Goal: Navigation & Orientation: Find specific page/section

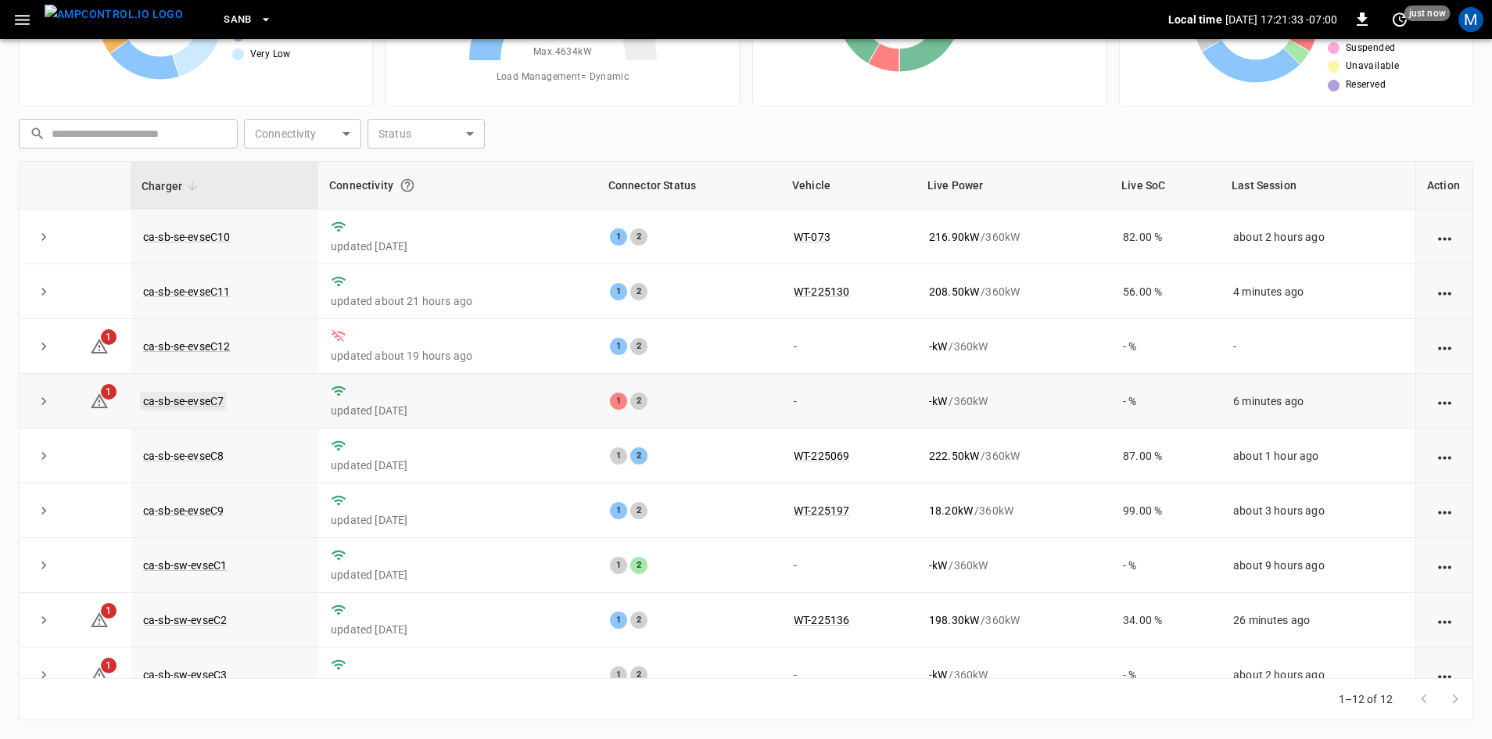
click at [167, 404] on link "ca-sb-se-evseC7" at bounding box center [183, 401] width 87 height 19
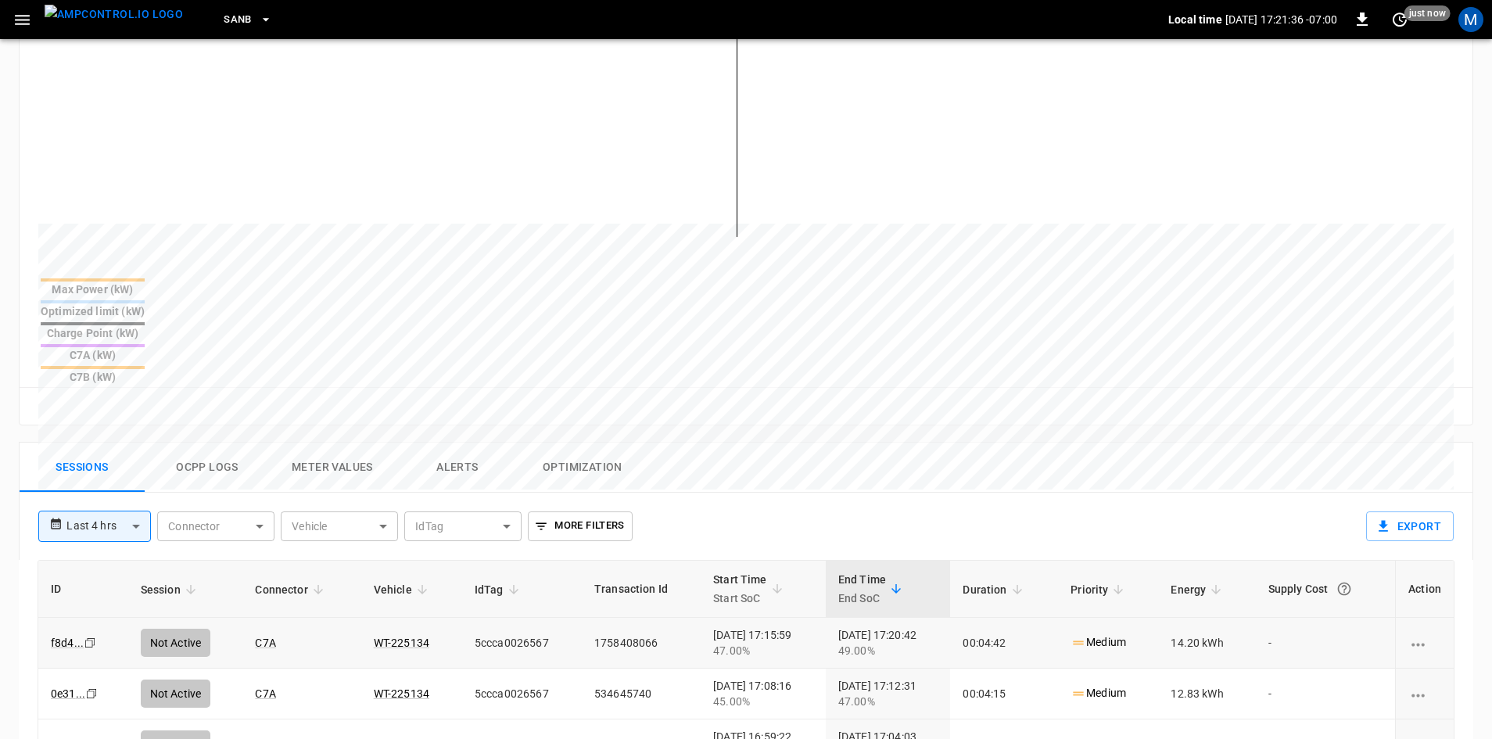
scroll to position [547, 0]
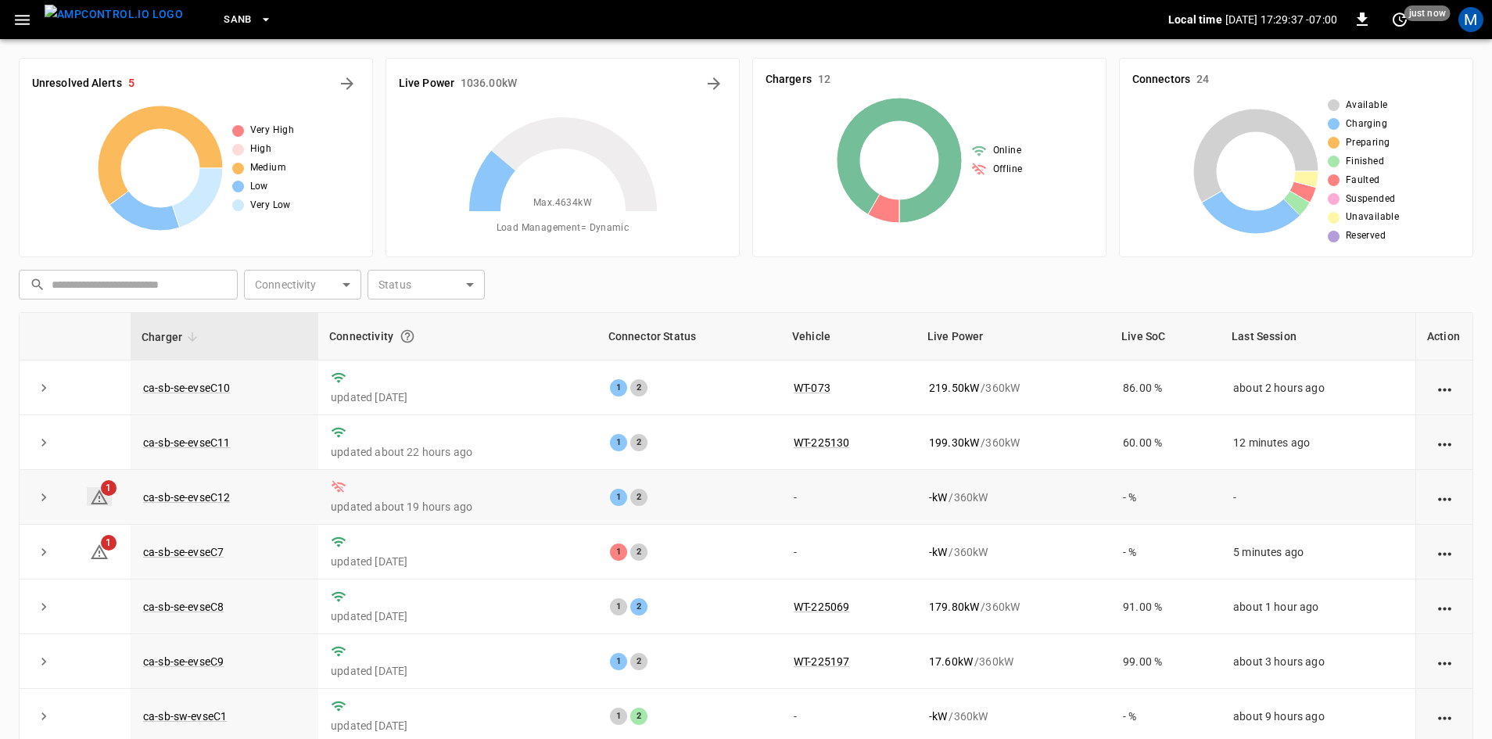
click at [98, 497] on icon at bounding box center [99, 497] width 19 height 19
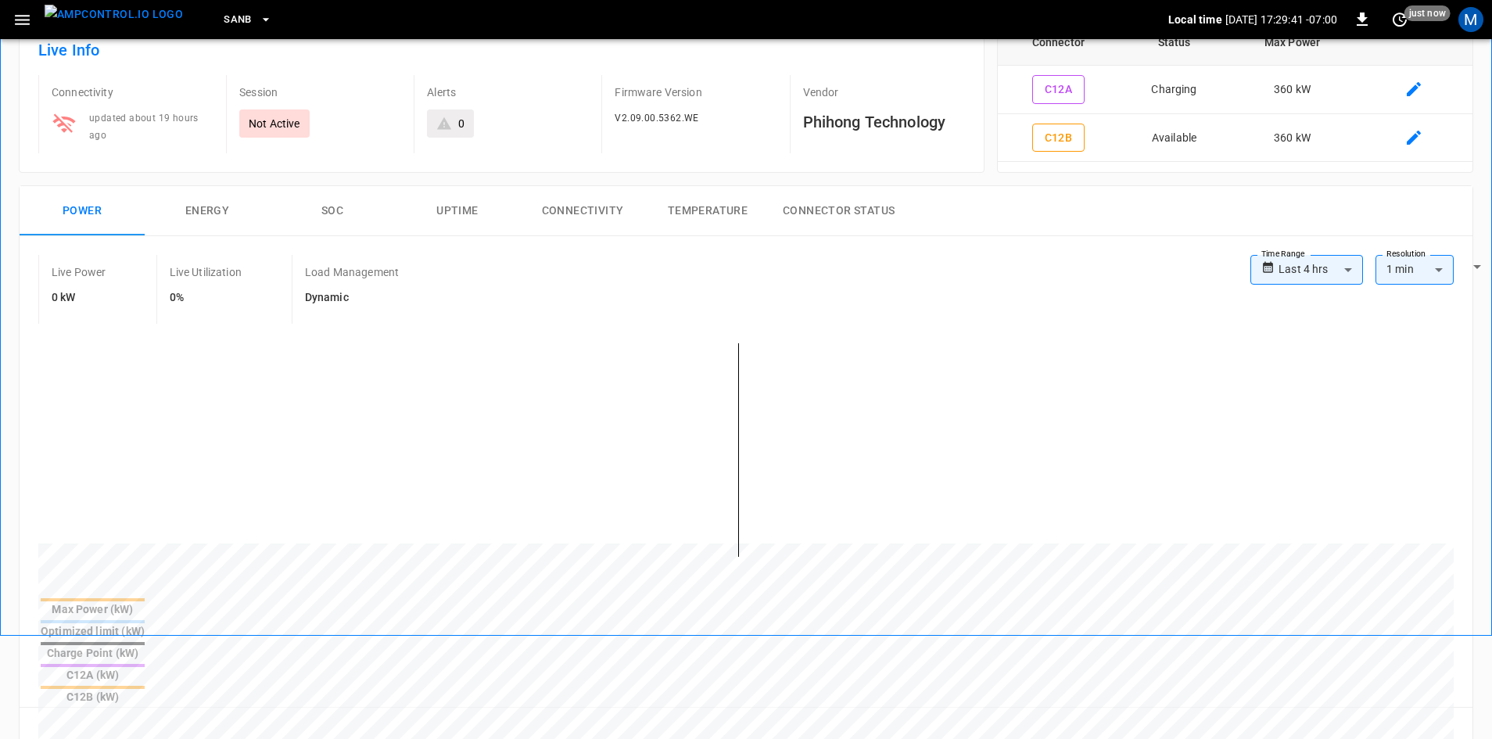
scroll to position [102, 0]
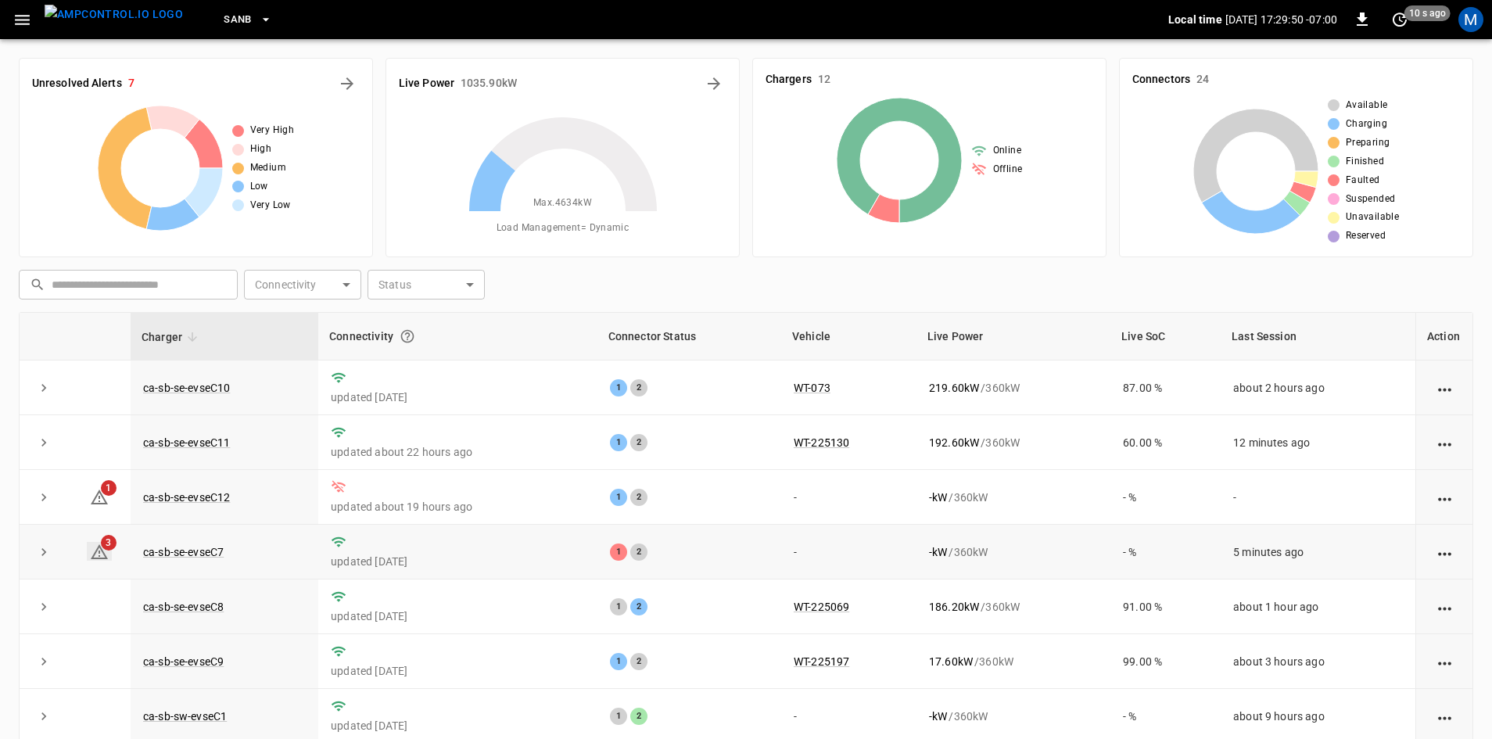
click at [101, 554] on icon at bounding box center [99, 552] width 19 height 19
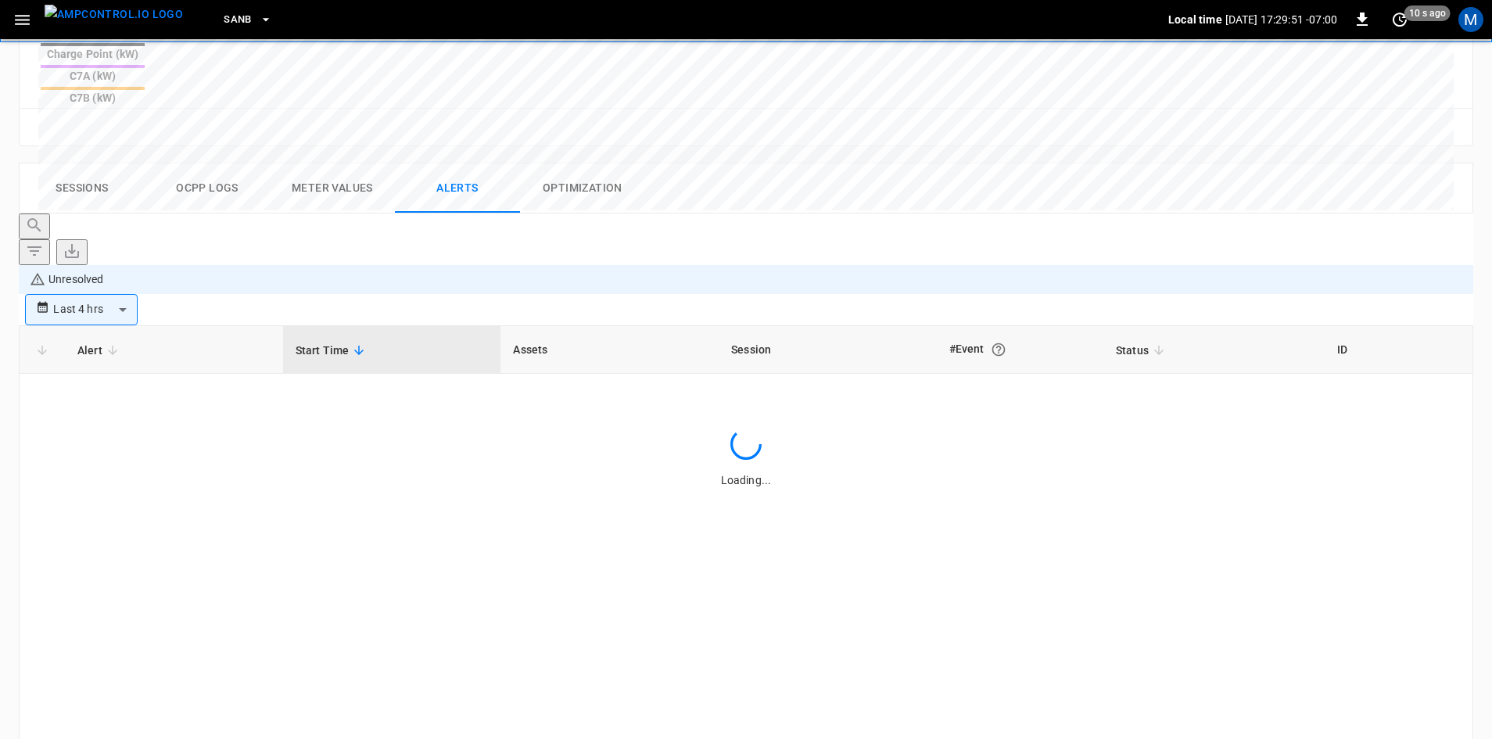
scroll to position [728, 0]
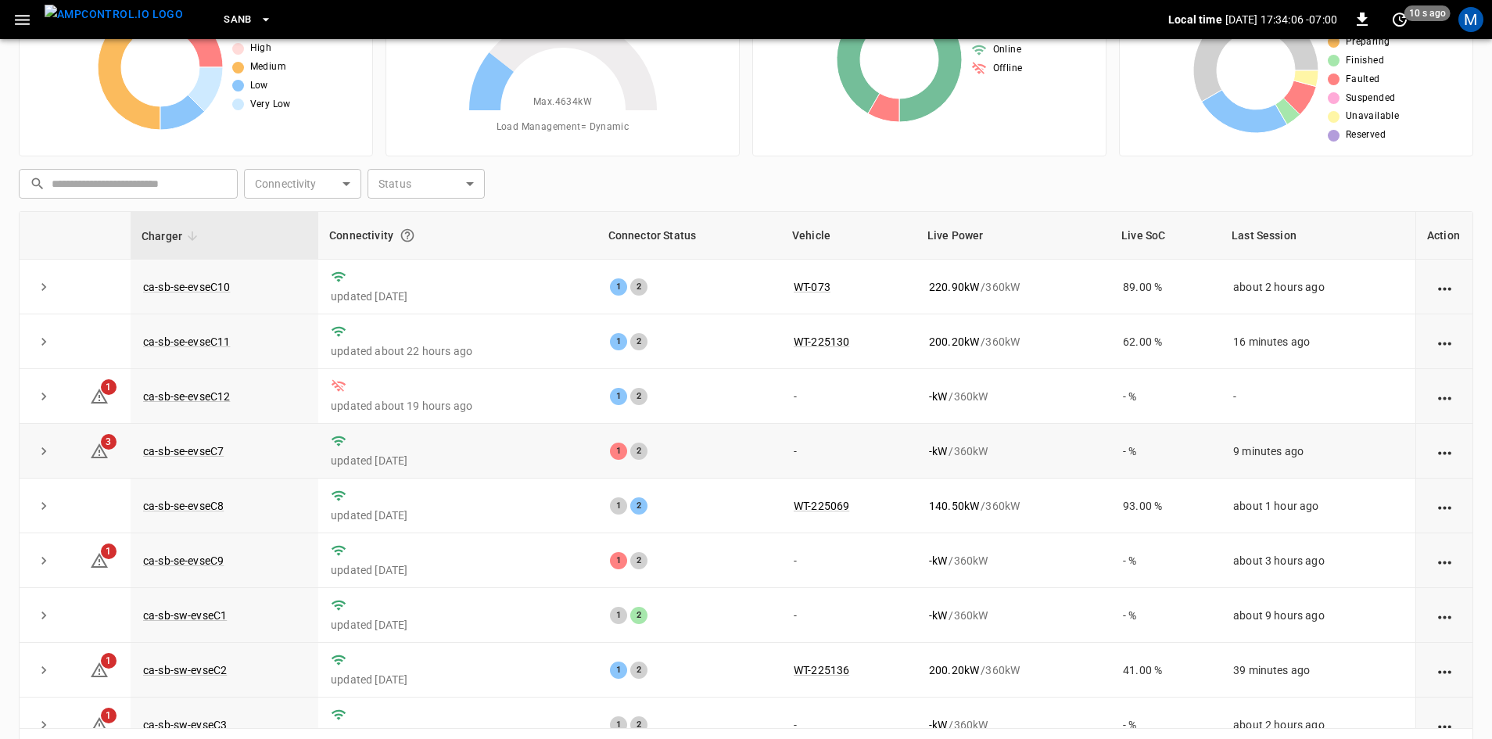
scroll to position [73, 0]
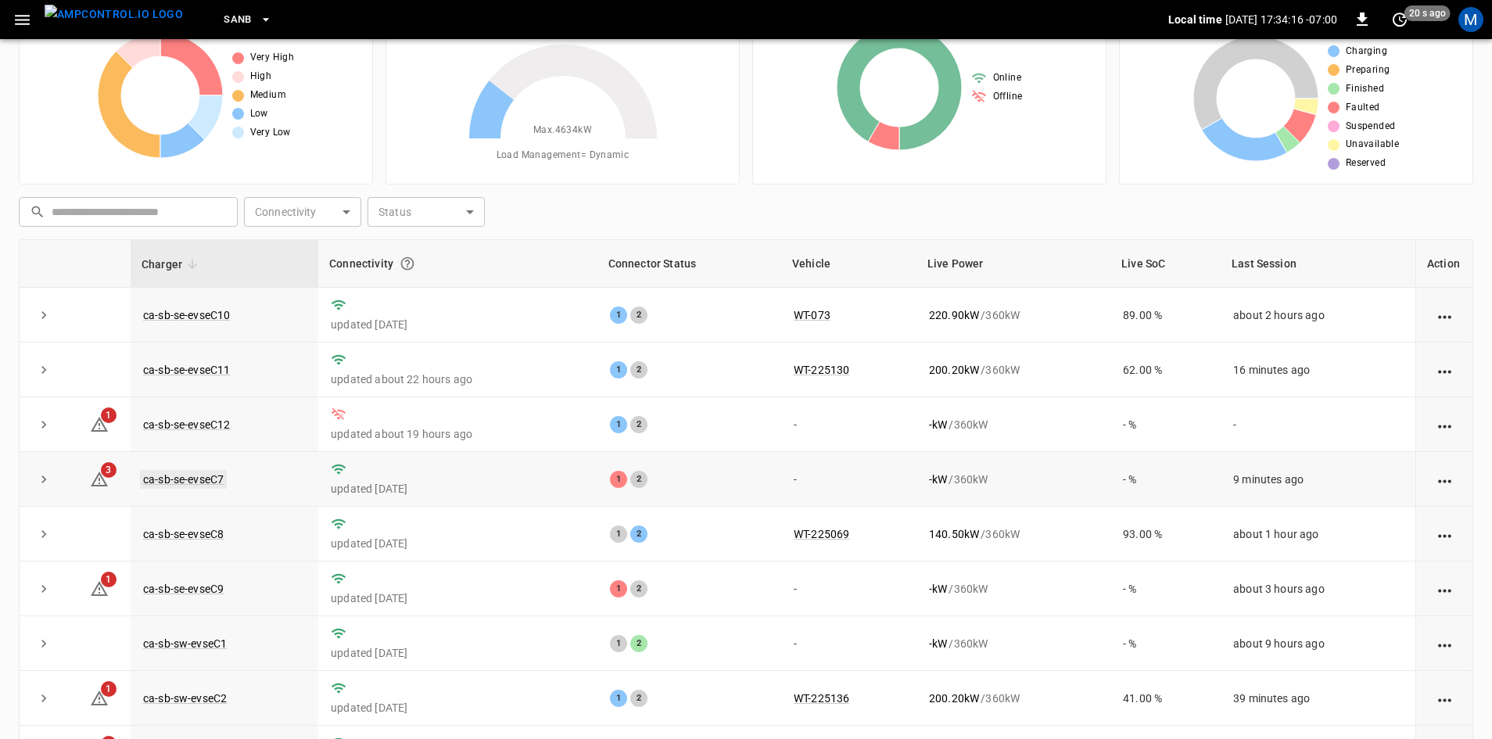
click at [213, 481] on link "ca-sb-se-evseC7" at bounding box center [183, 479] width 87 height 19
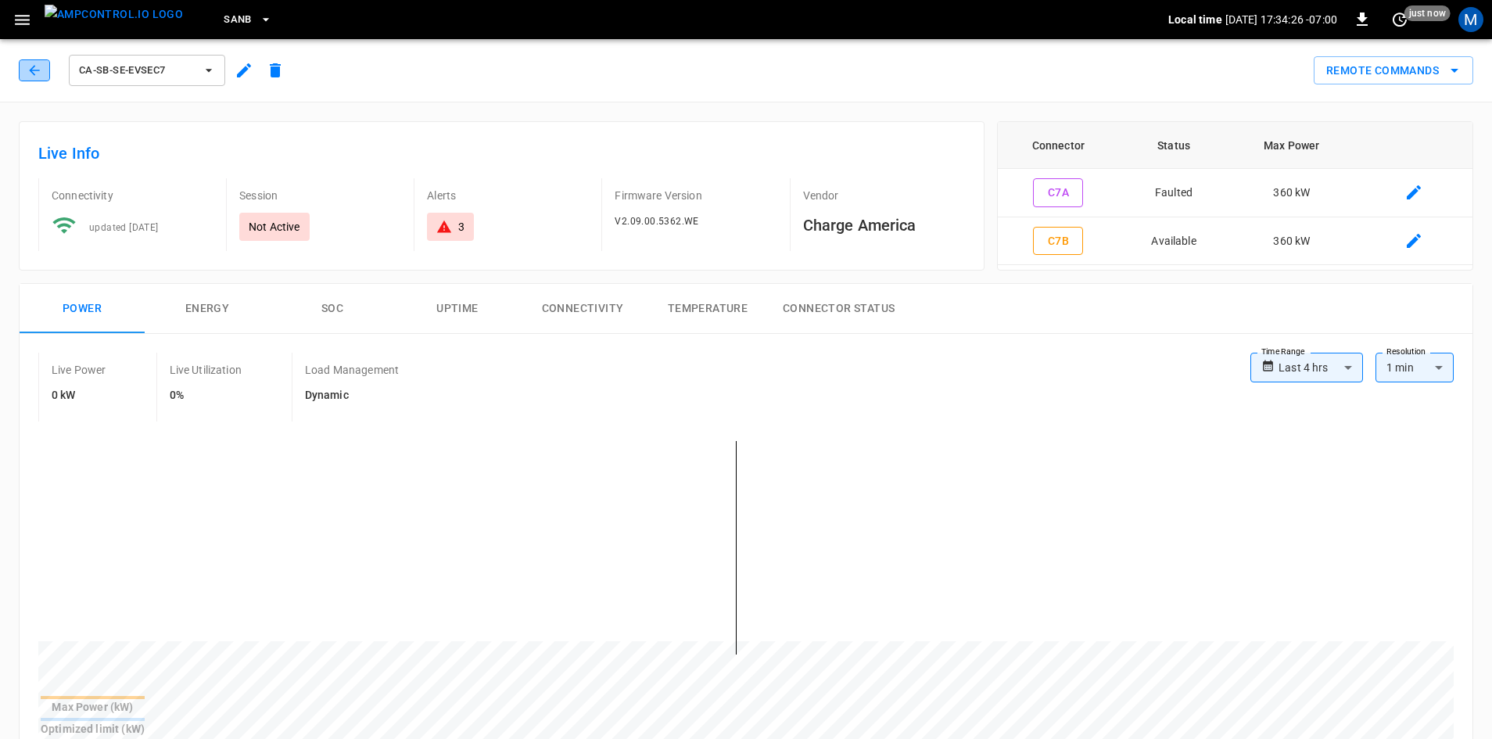
click at [35, 67] on icon "button" at bounding box center [35, 71] width 16 height 16
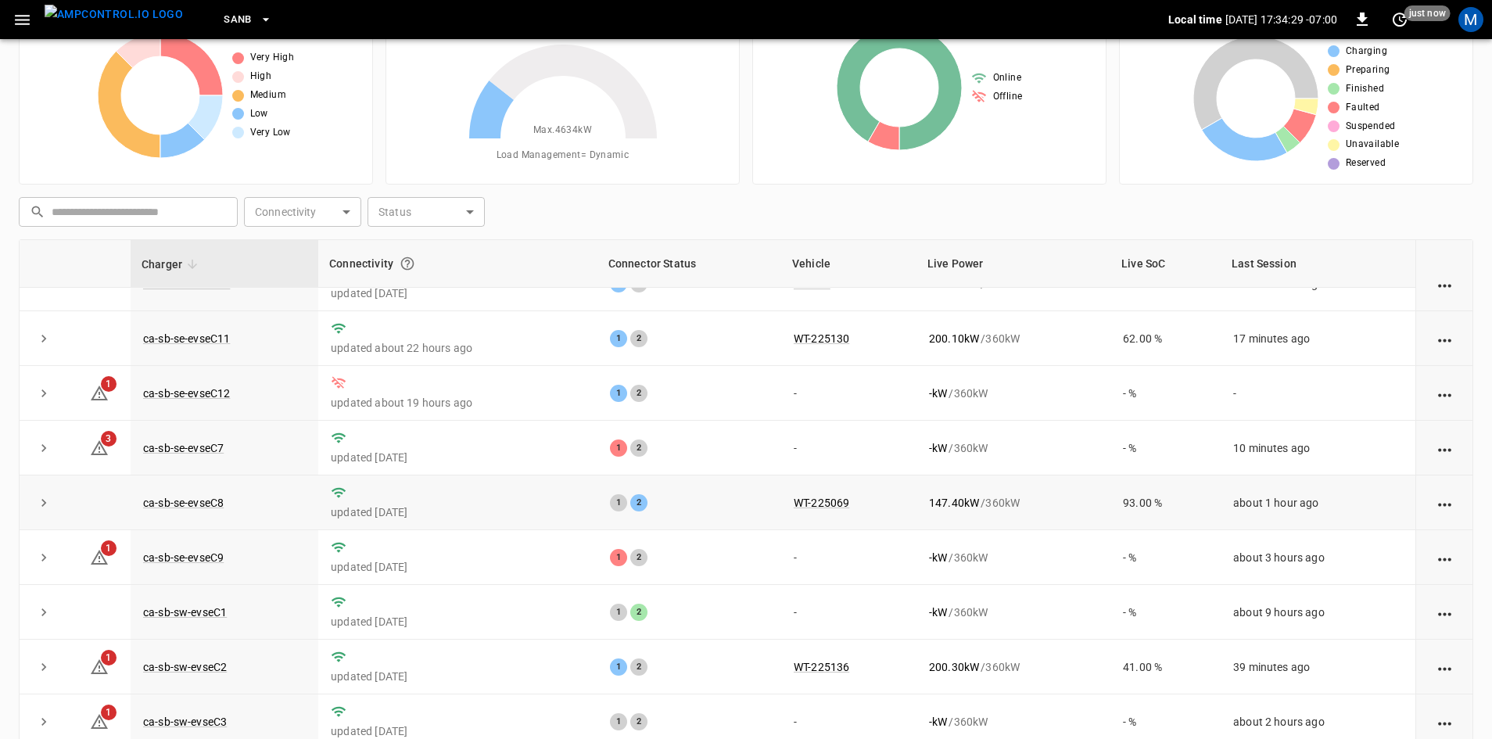
scroll to position [78, 0]
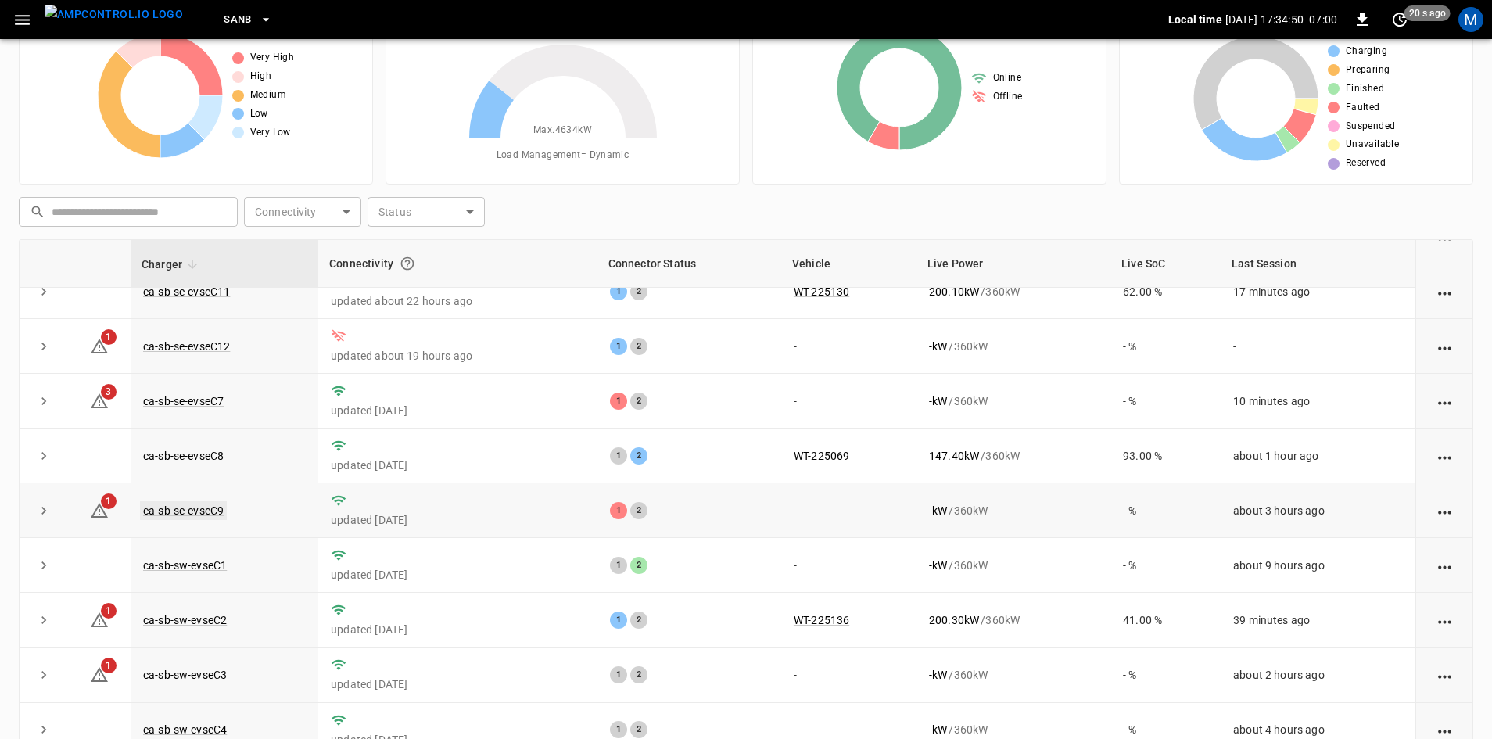
click at [179, 513] on link "ca-sb-se-evseC9" at bounding box center [183, 510] width 87 height 19
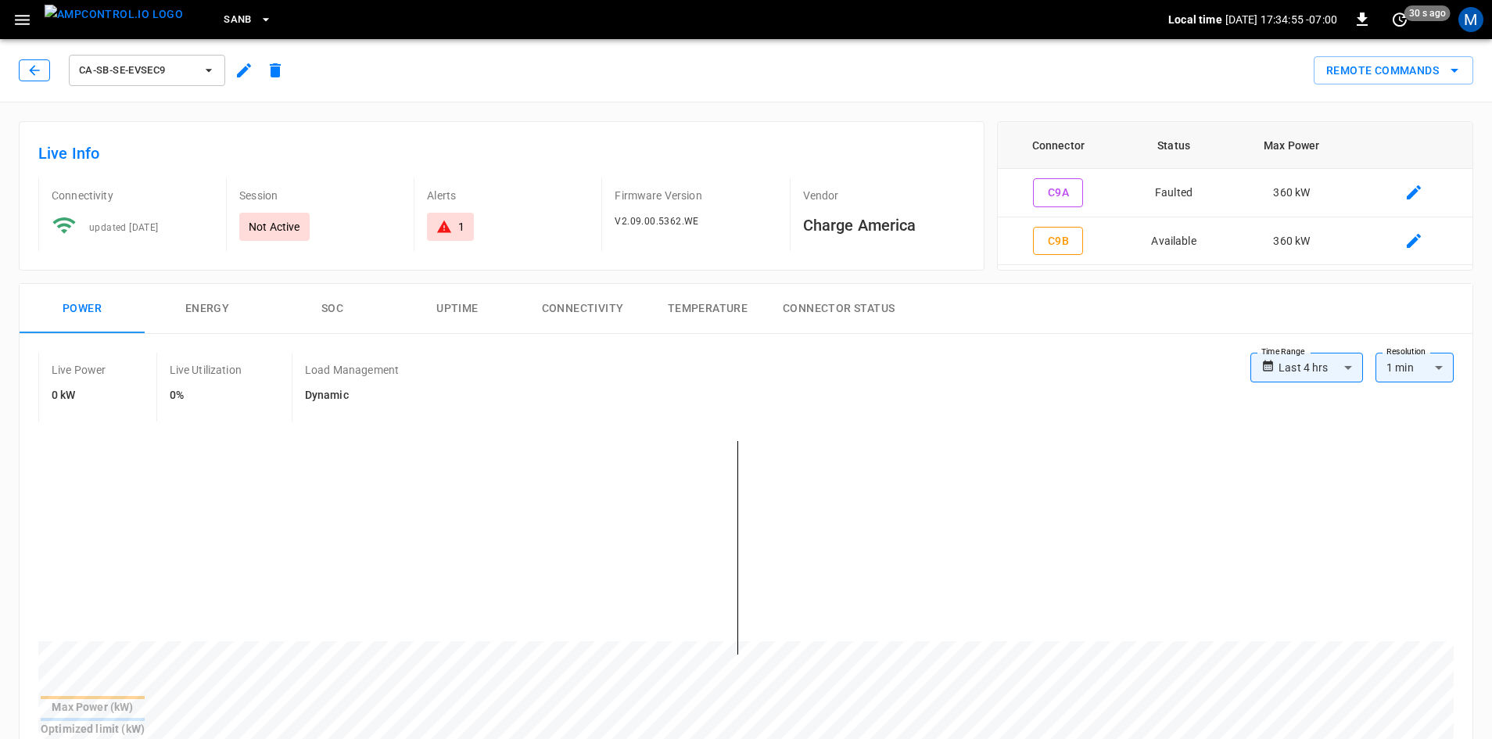
click at [22, 74] on button "button" at bounding box center [34, 70] width 31 height 22
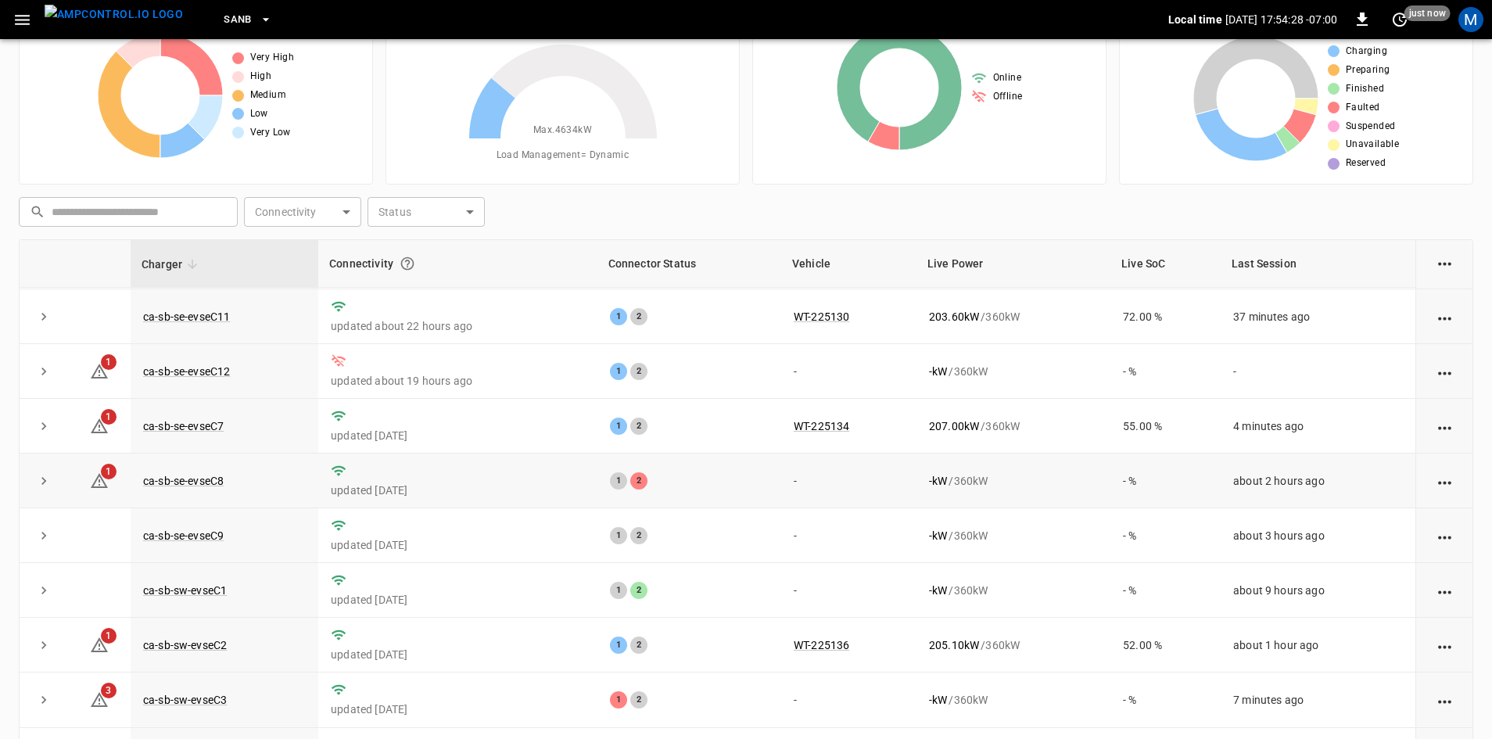
scroll to position [78, 0]
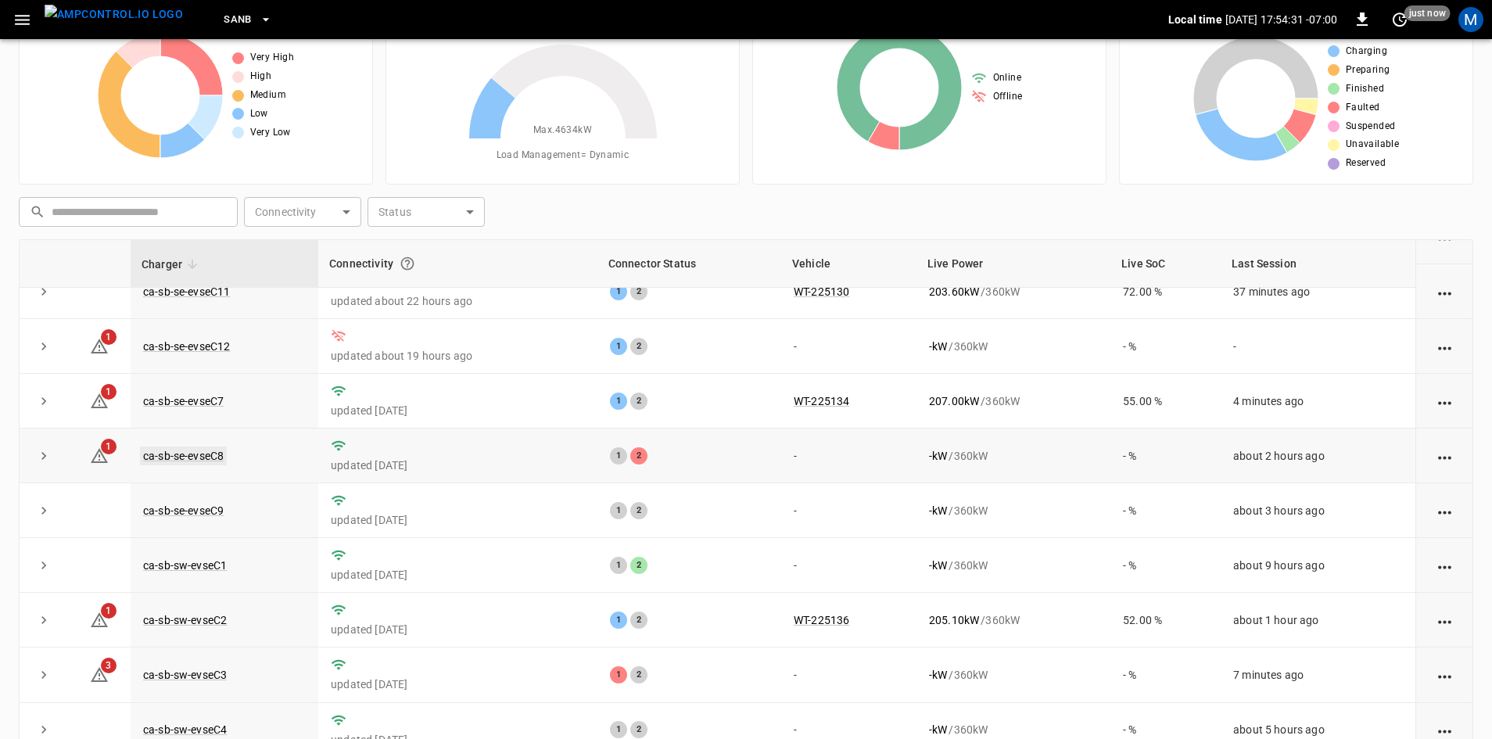
click at [205, 463] on link "ca-sb-se-evseC8" at bounding box center [183, 456] width 87 height 19
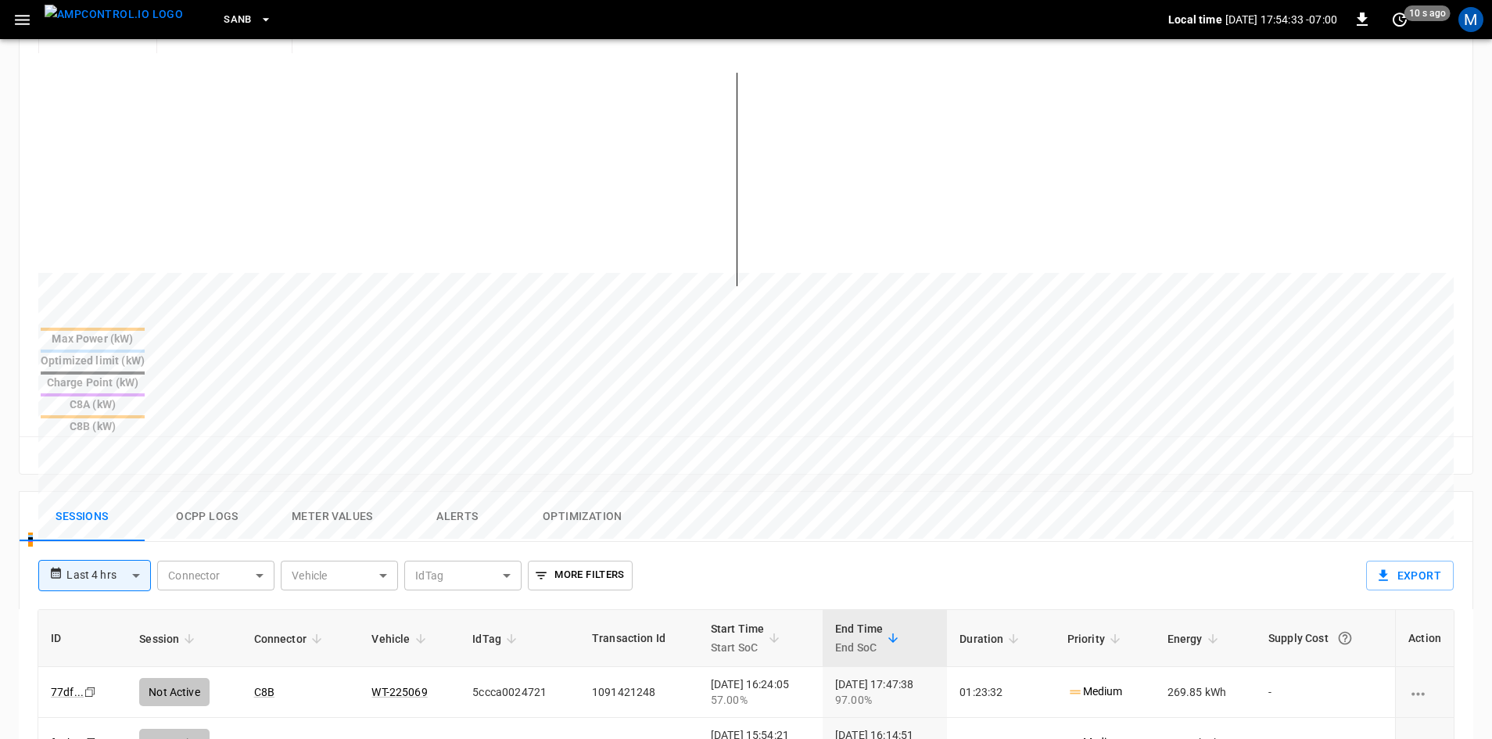
scroll to position [469, 0]
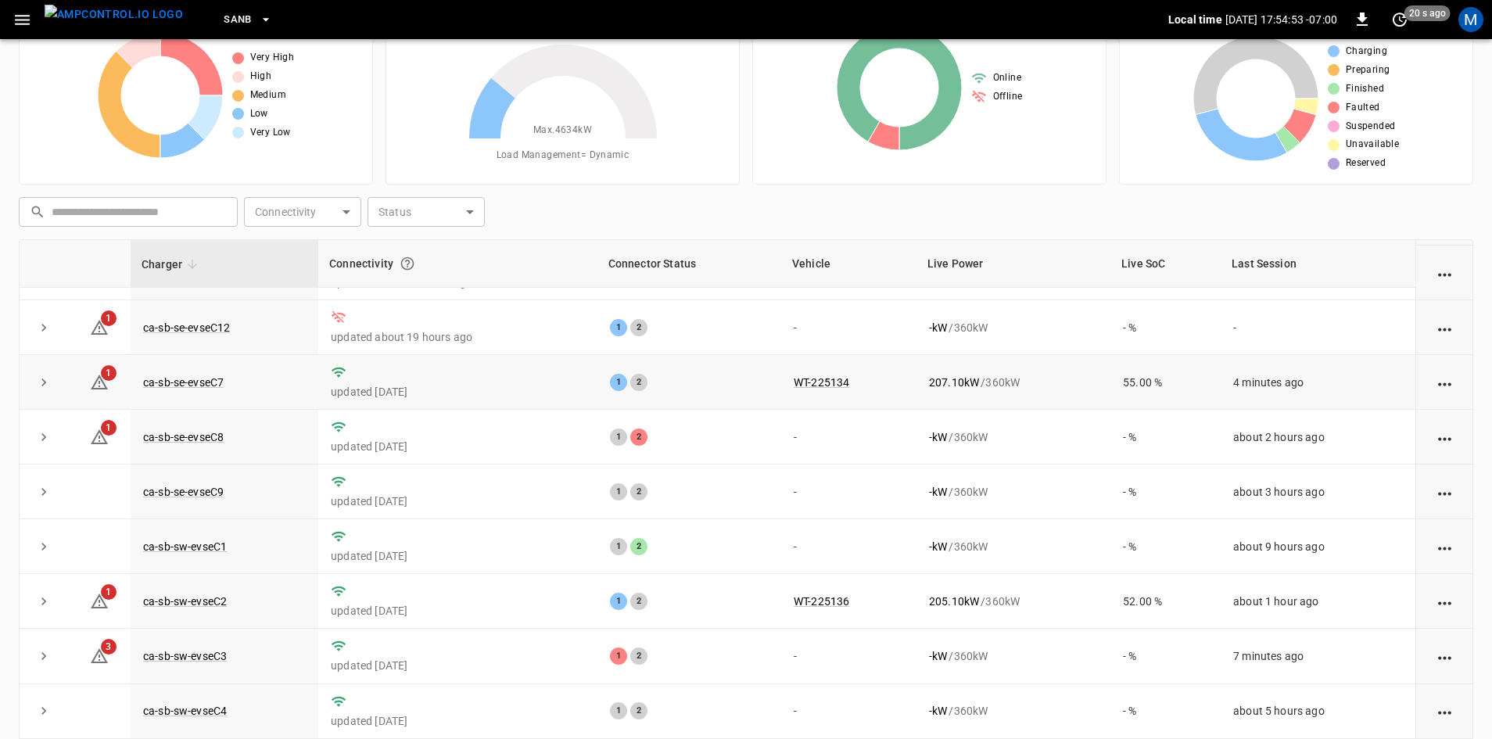
scroll to position [120, 0]
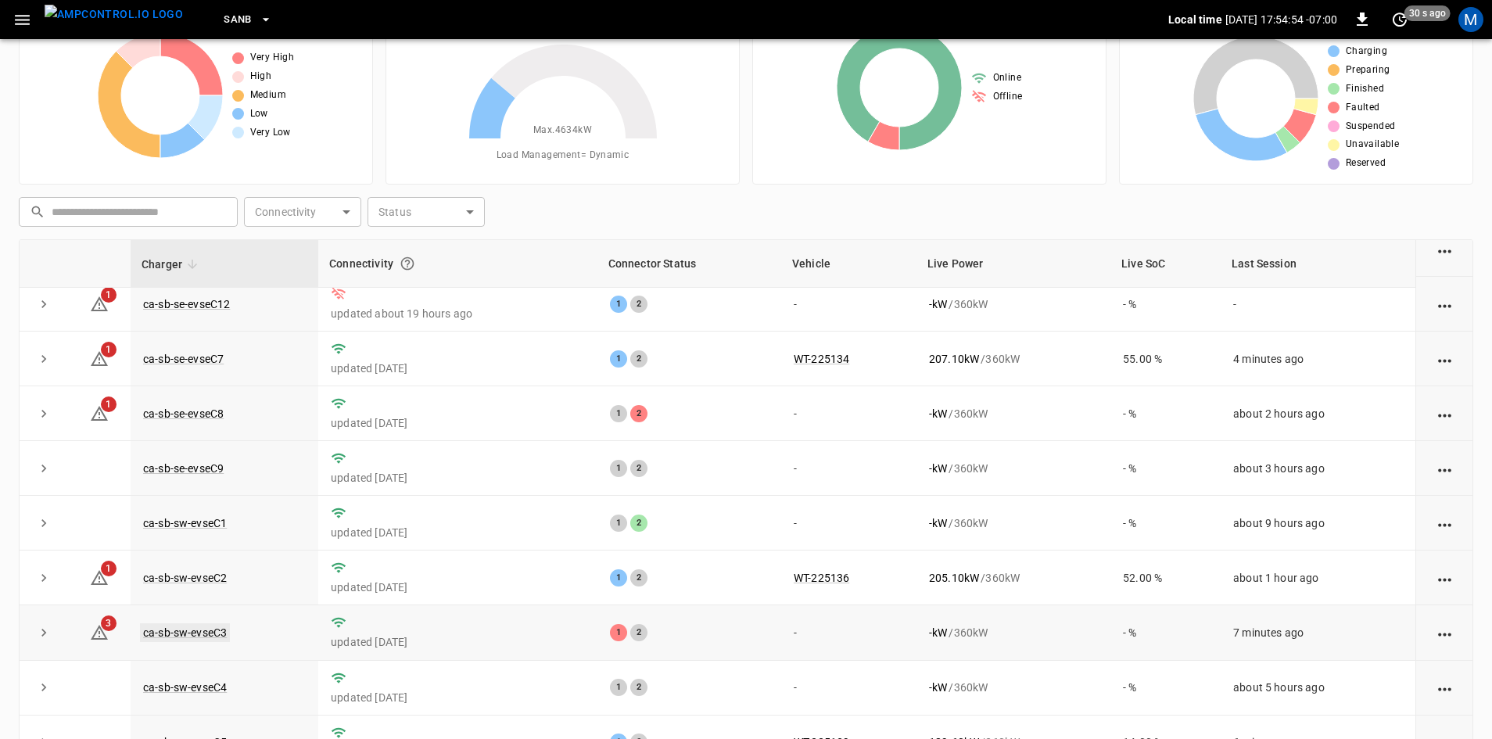
click at [174, 642] on link "ca-sb-sw-evseC3" at bounding box center [185, 632] width 90 height 19
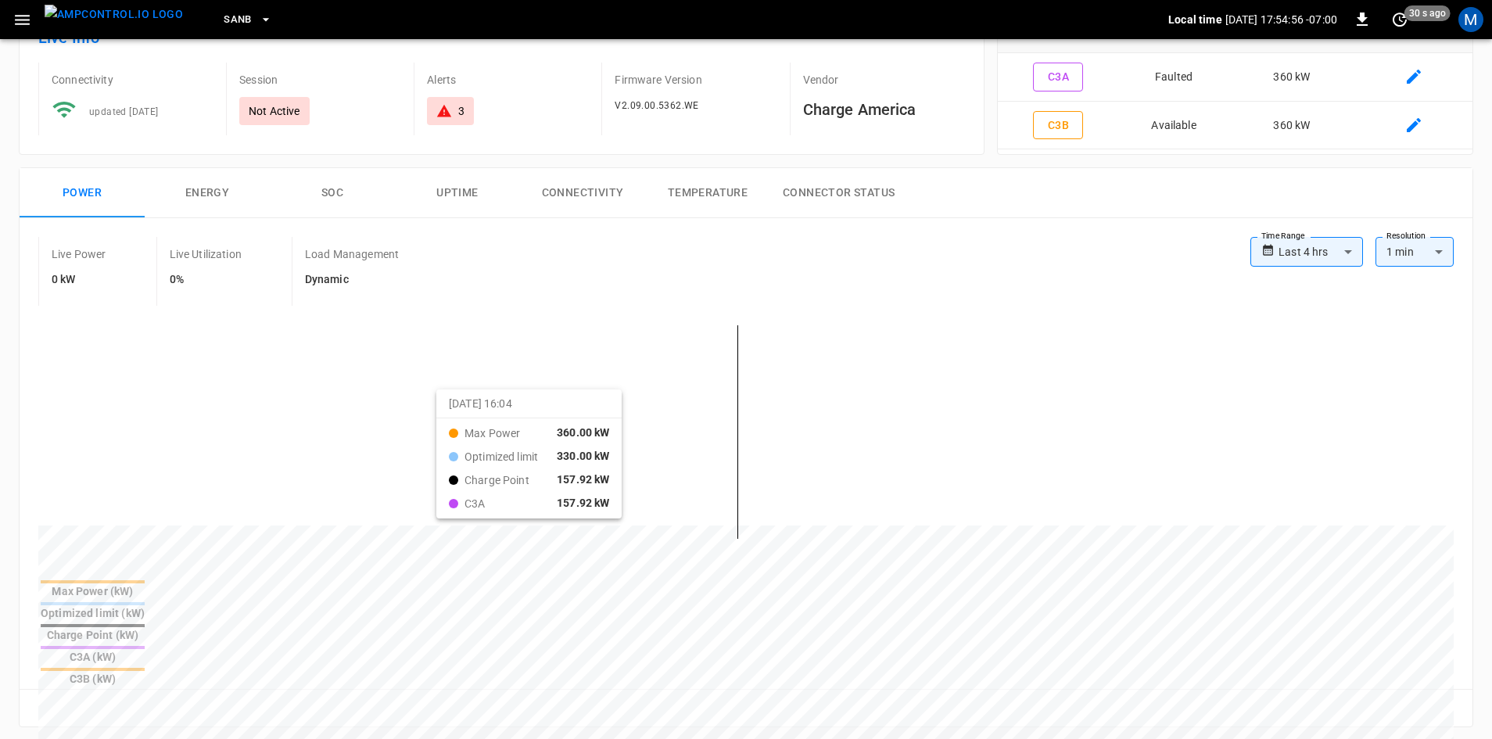
scroll to position [313, 0]
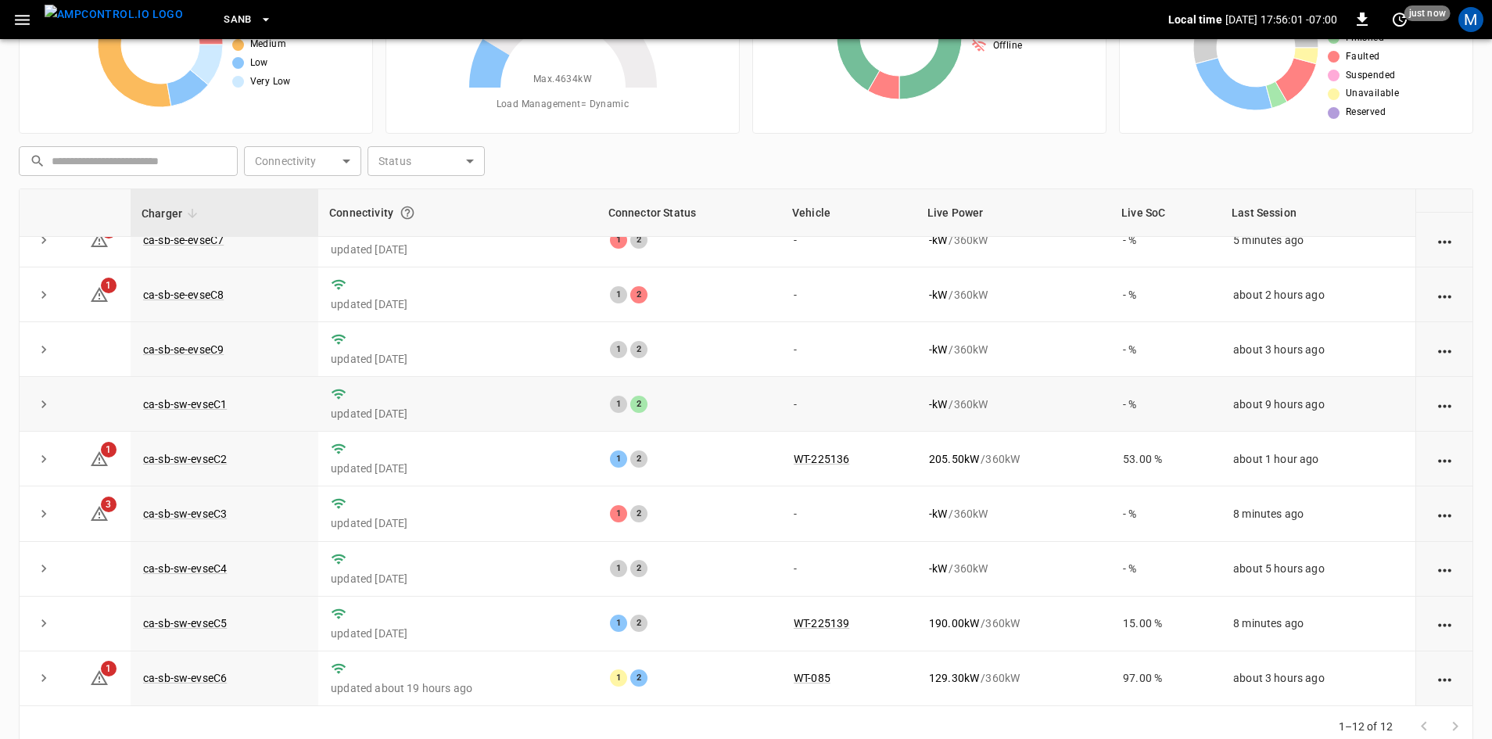
scroll to position [151, 0]
